Goal: Check status: Check status

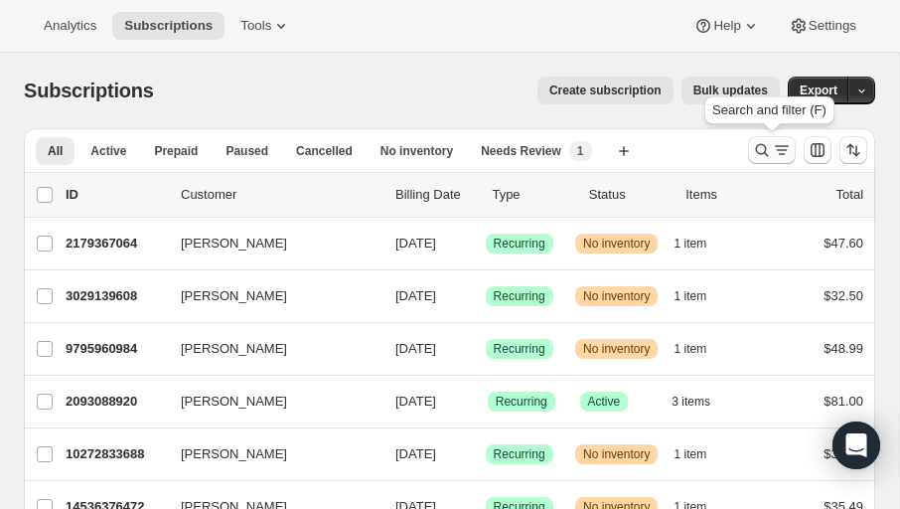
click at [764, 148] on icon "Search and filter results" at bounding box center [762, 150] width 20 height 20
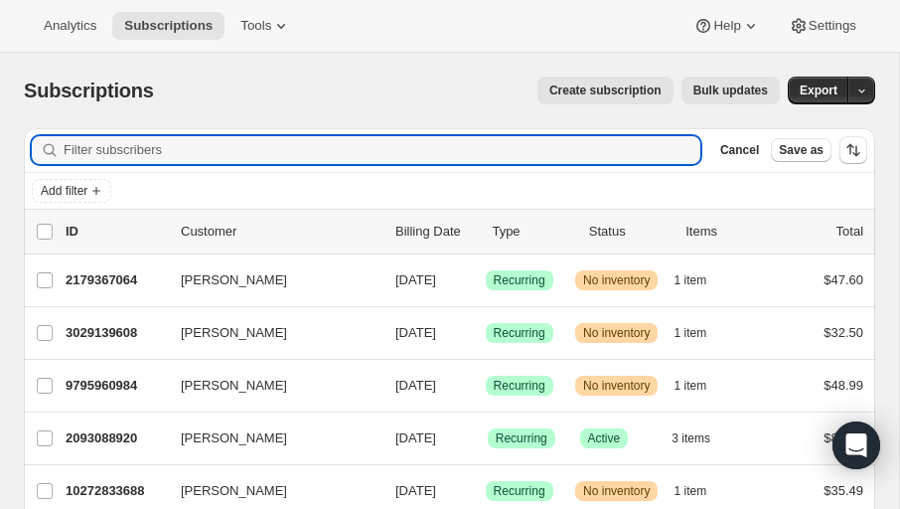
paste input "[EMAIL_ADDRESS][DOMAIN_NAME]"
type input "[EMAIL_ADDRESS][DOMAIN_NAME]"
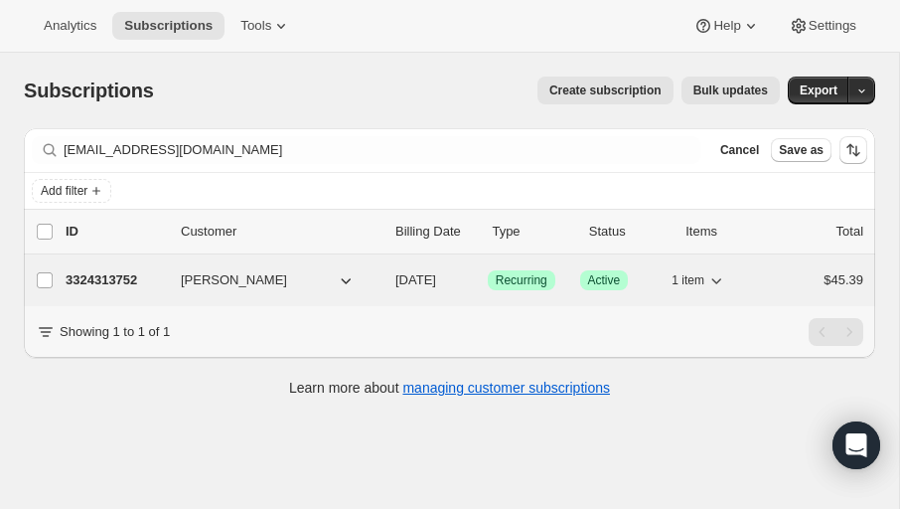
click at [88, 270] on p "3324313752" at bounding box center [115, 280] width 99 height 20
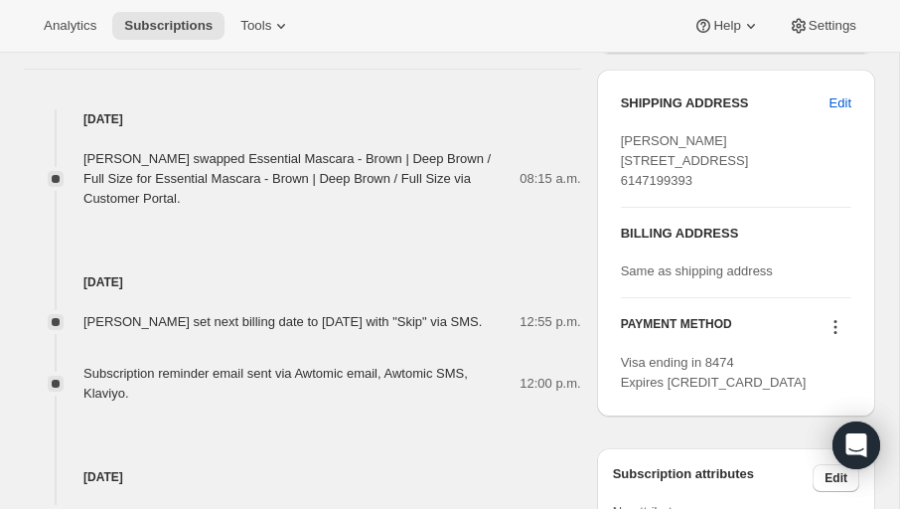
scroll to position [804, 0]
